Goal: Navigation & Orientation: Find specific page/section

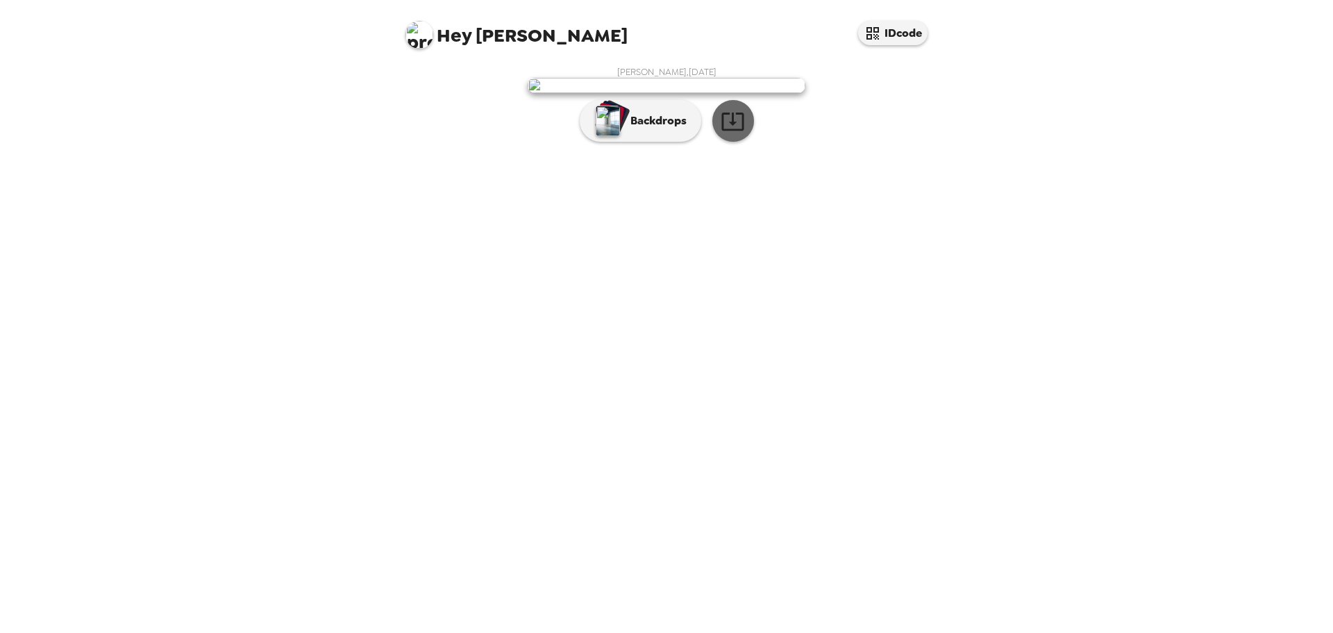
click at [731, 142] on button "button" at bounding box center [733, 121] width 42 height 42
